Goal: Transaction & Acquisition: Purchase product/service

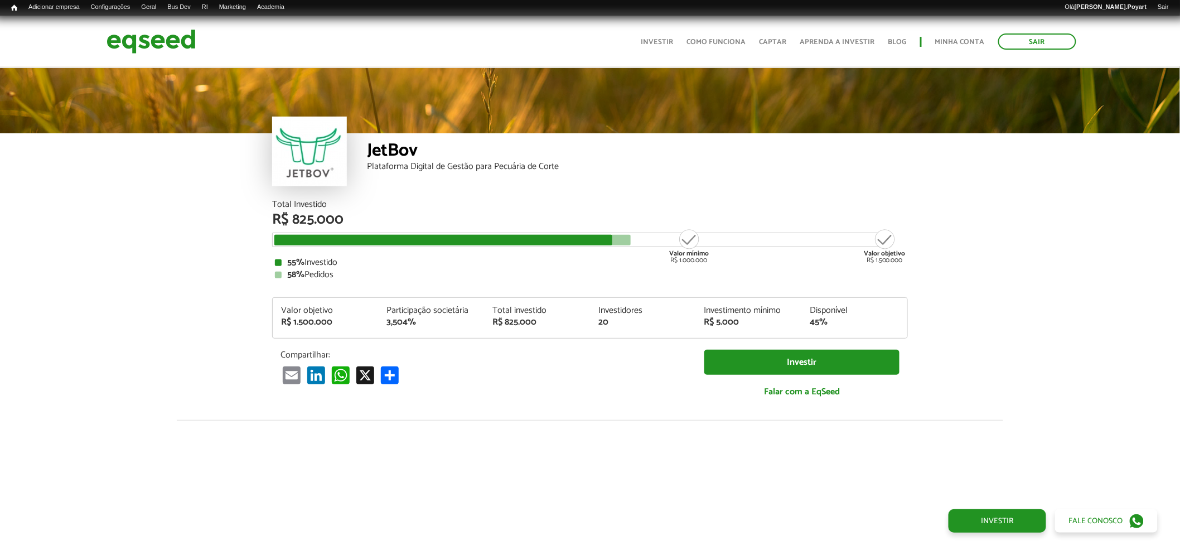
scroll to position [1315, 0]
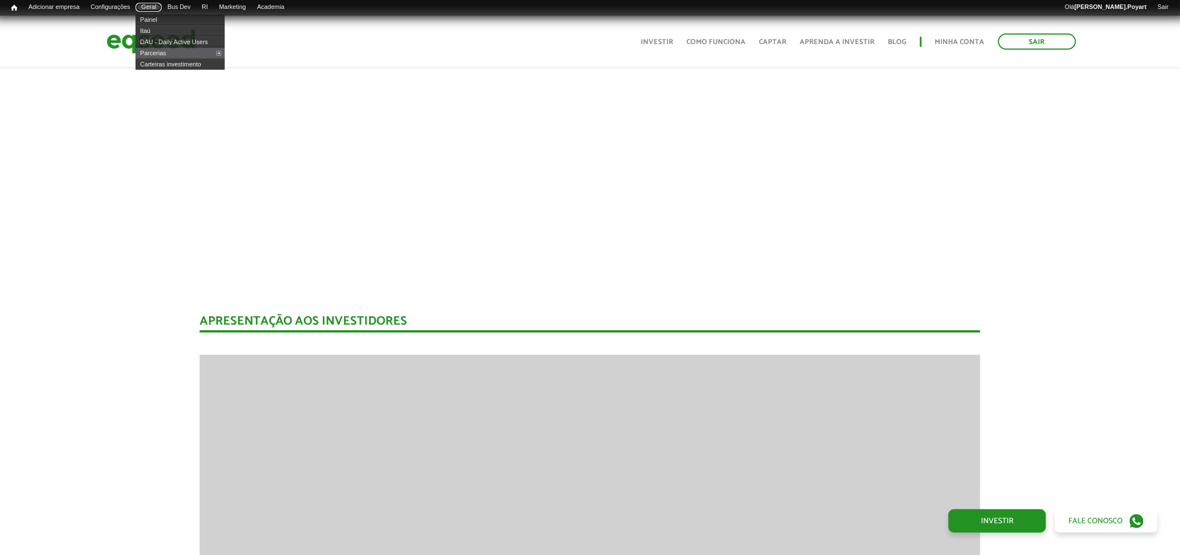
click at [158, 6] on link "Geral" at bounding box center [149, 7] width 26 height 9
click at [155, 21] on link "Painel" at bounding box center [180, 19] width 89 height 11
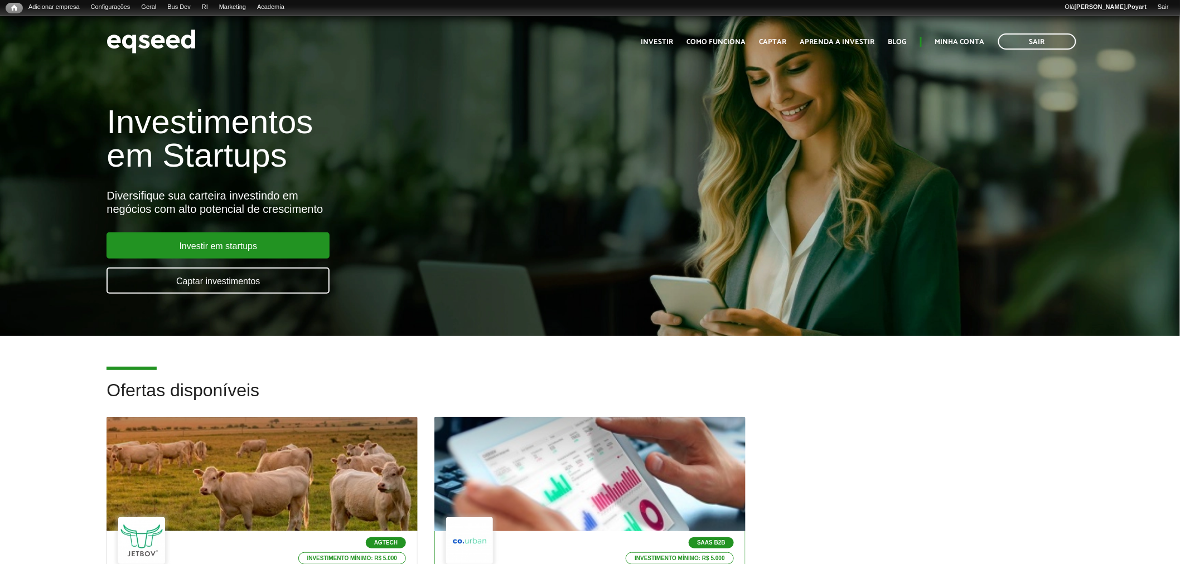
scroll to position [248, 0]
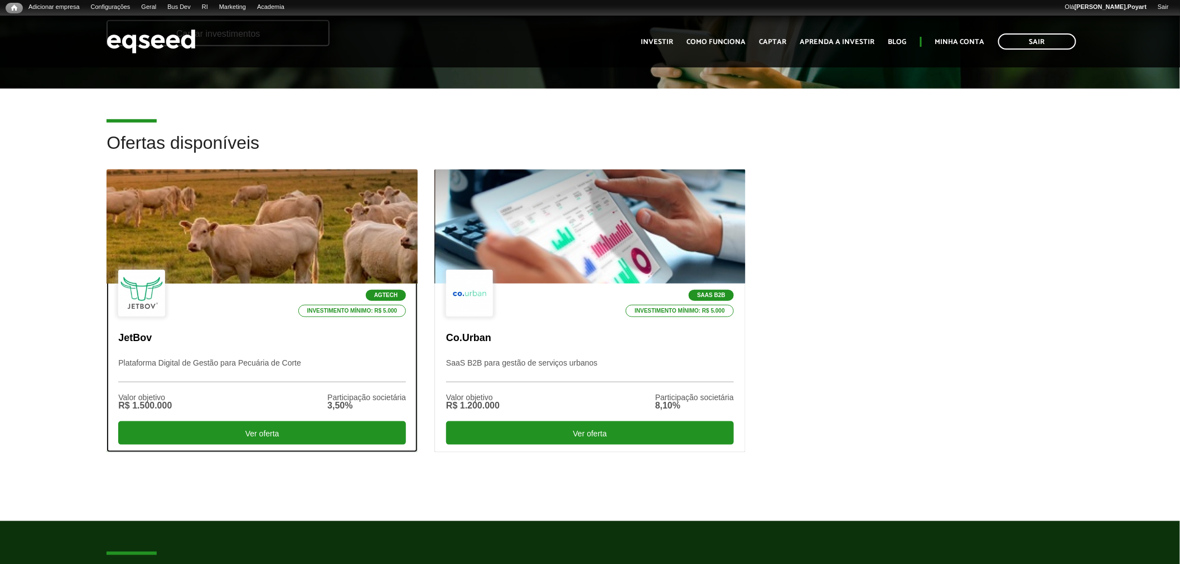
click at [258, 233] on div at bounding box center [262, 226] width 373 height 137
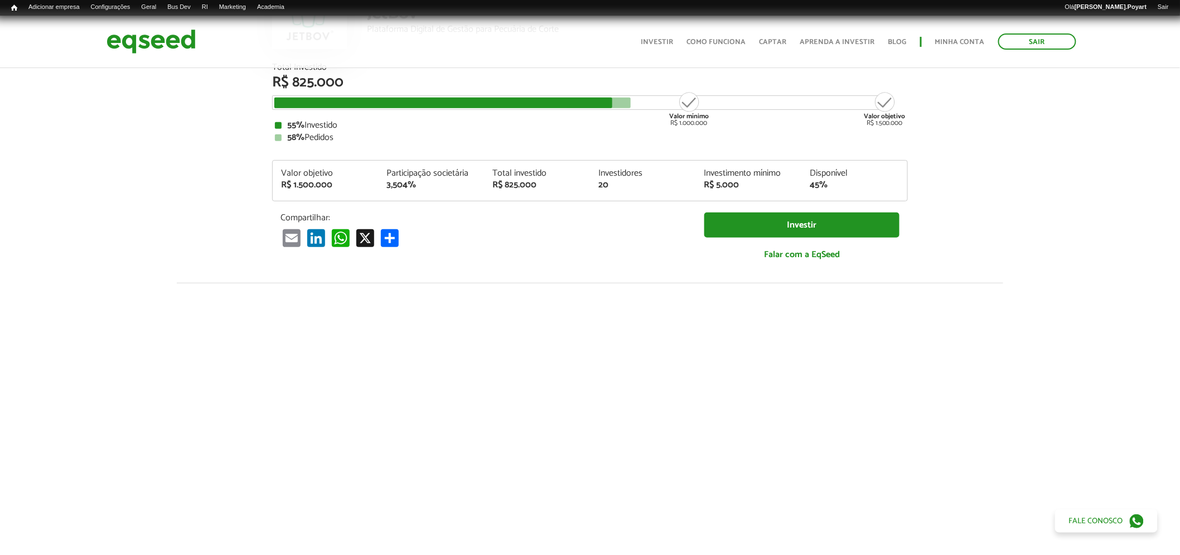
scroll to position [323, 0]
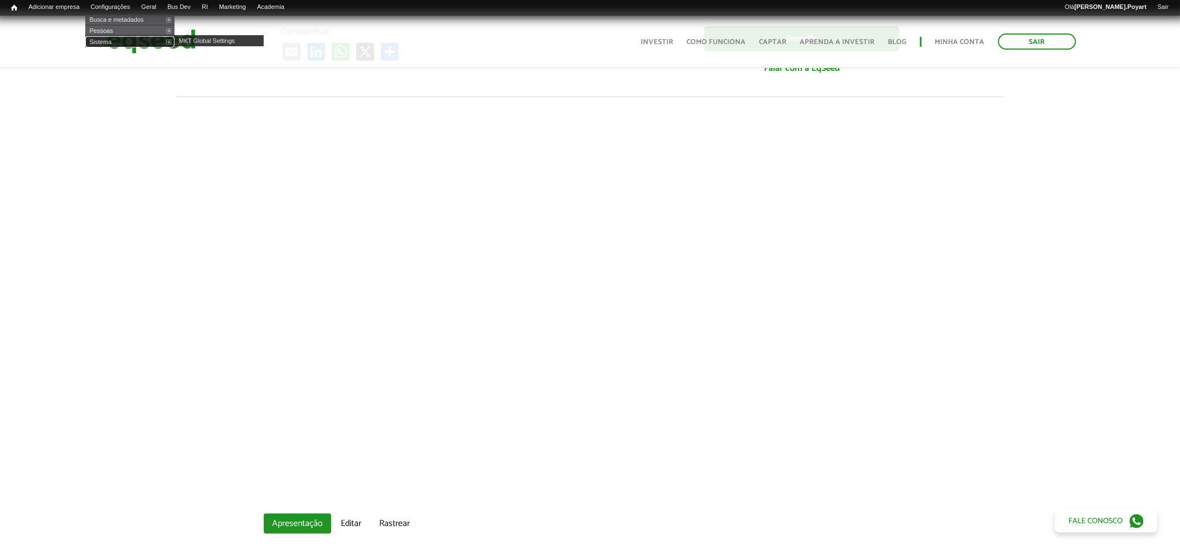
click at [139, 36] on link "Sistema" at bounding box center [129, 41] width 89 height 11
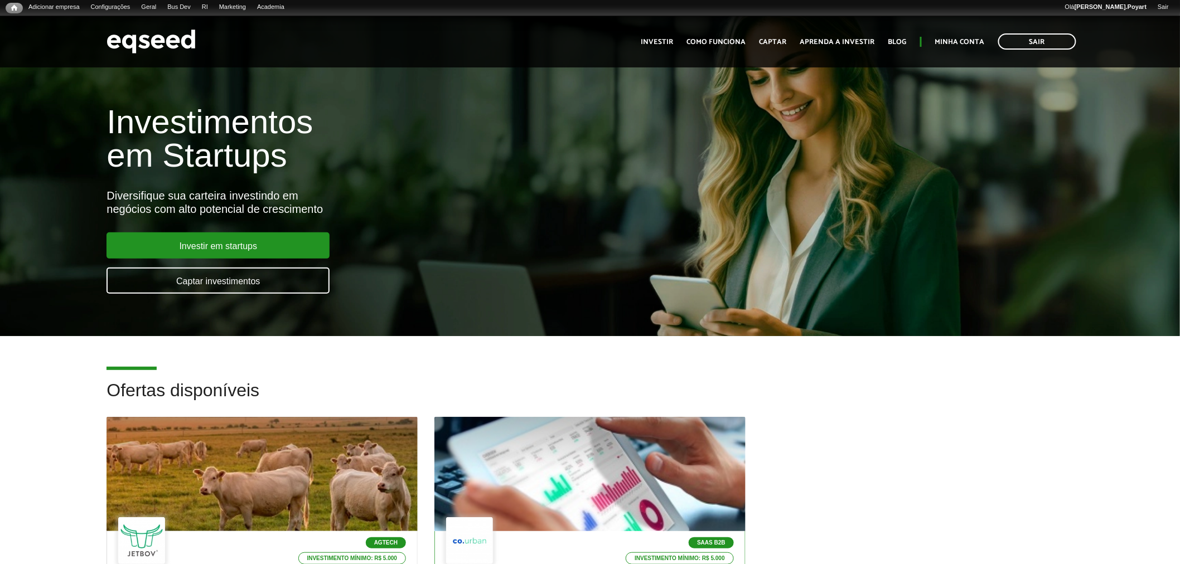
scroll to position [186, 0]
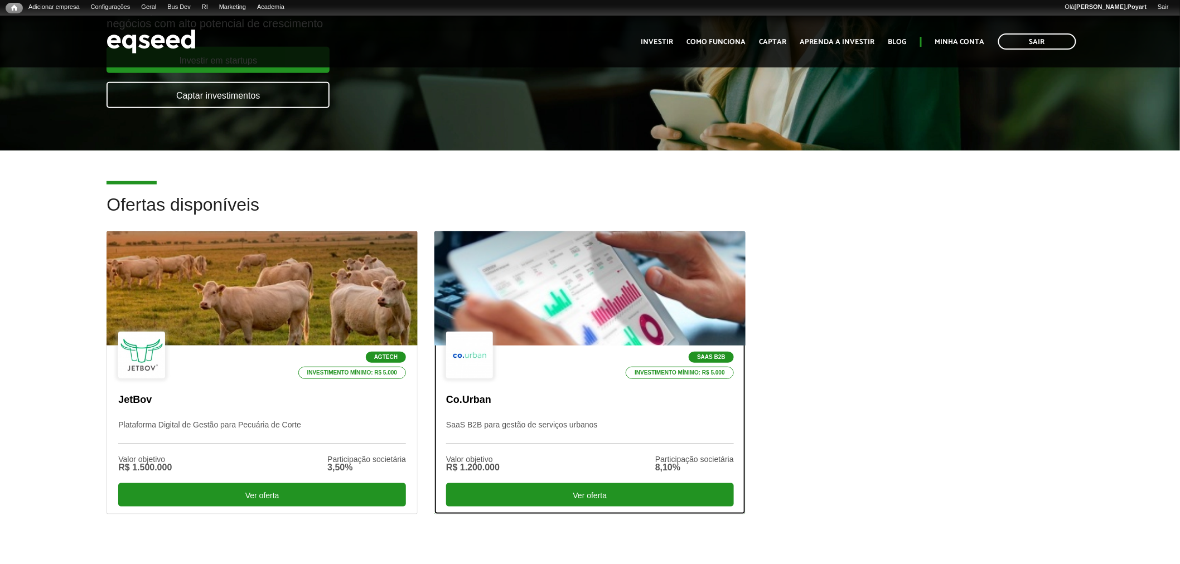
click at [612, 302] on div at bounding box center [589, 288] width 373 height 137
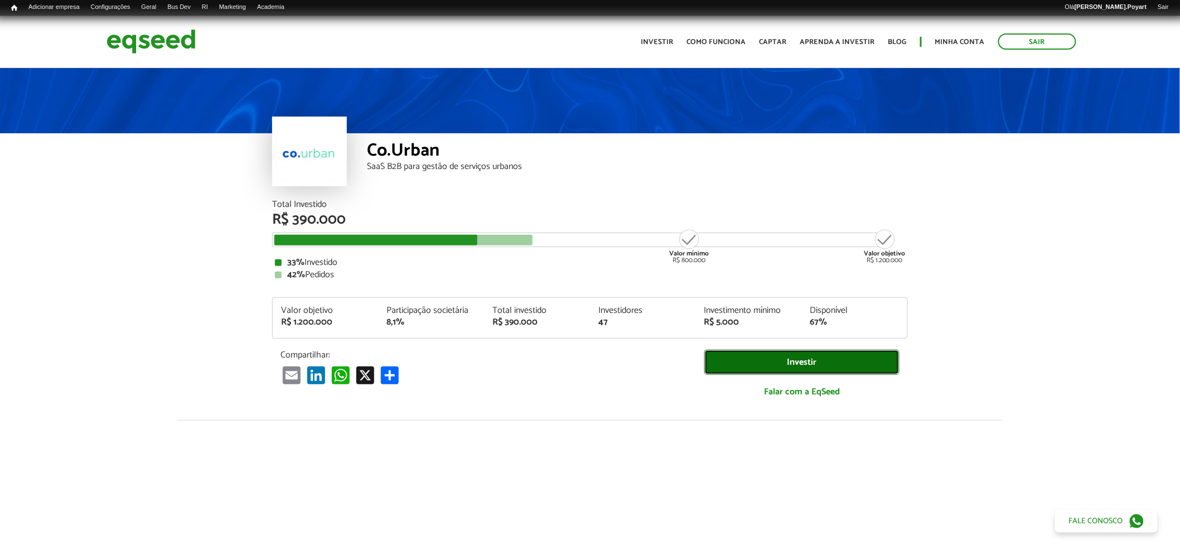
click at [779, 365] on link "Investir" at bounding box center [801, 362] width 195 height 25
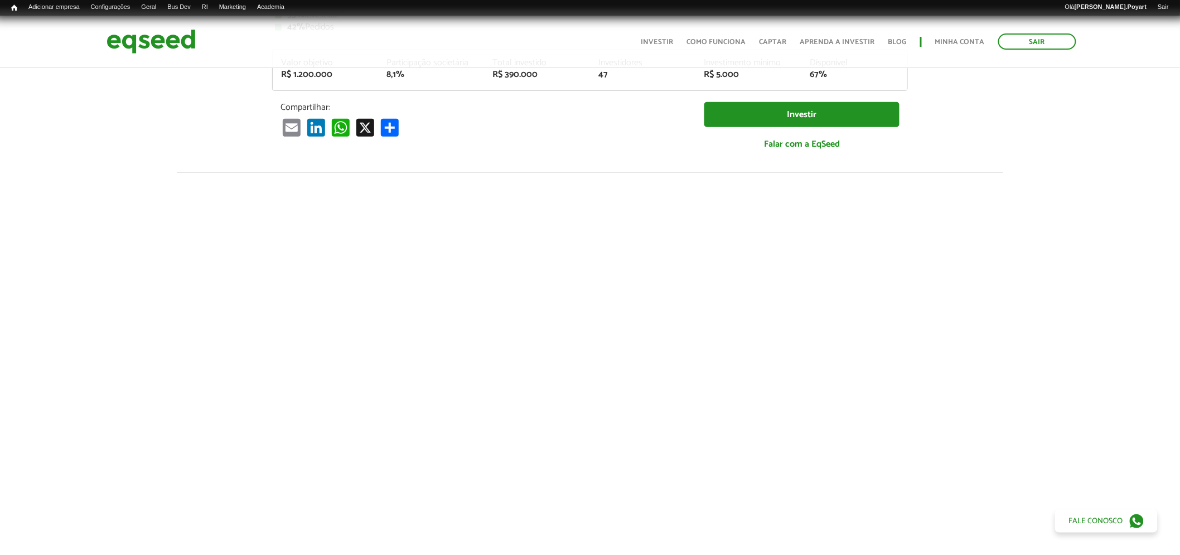
scroll to position [371, 0]
